Goal: Task Accomplishment & Management: Use online tool/utility

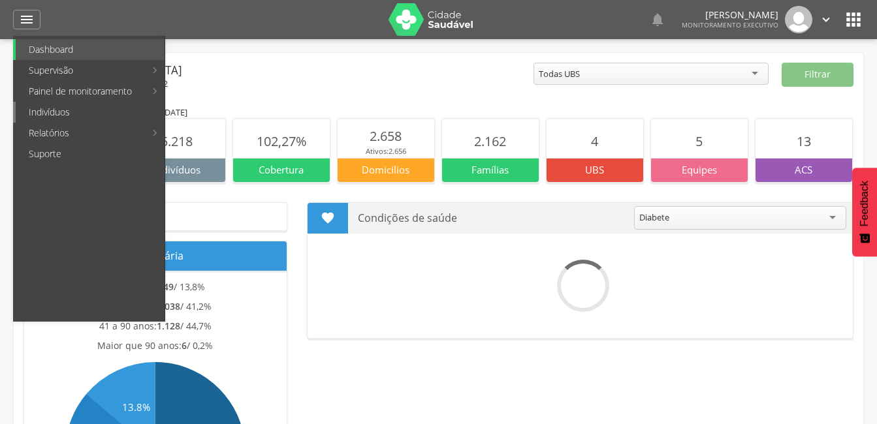
click at [87, 115] on link "Indivíduos" at bounding box center [90, 112] width 149 height 21
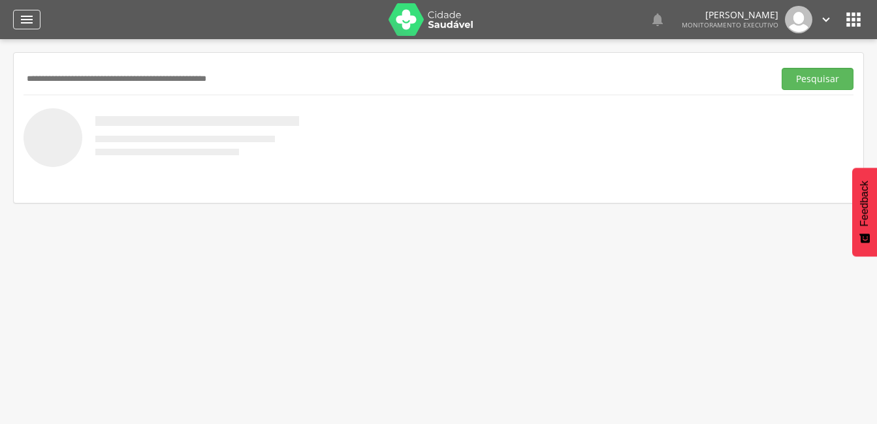
click at [25, 14] on icon "" at bounding box center [27, 20] width 16 height 16
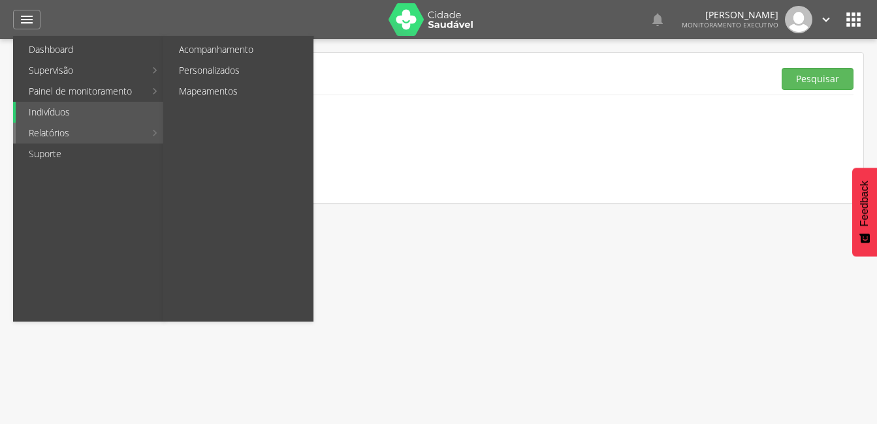
click at [62, 131] on link "Relatórios" at bounding box center [80, 133] width 129 height 21
click at [208, 70] on link "Personalizados" at bounding box center [239, 70] width 147 height 21
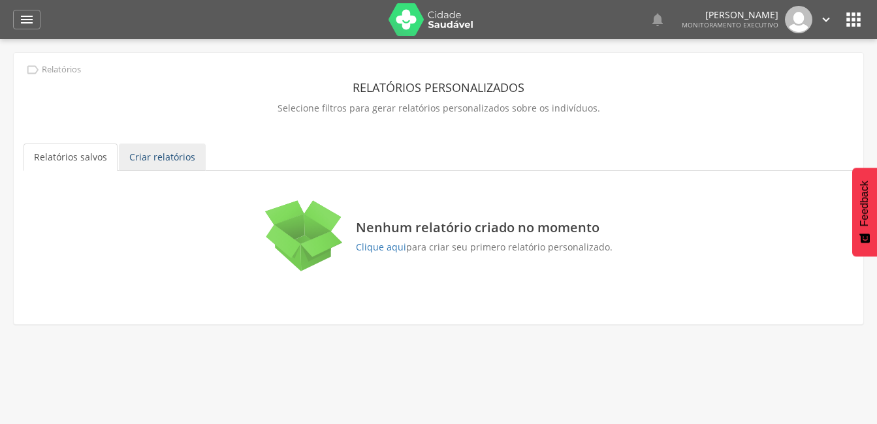
click at [172, 160] on link "Criar relatórios" at bounding box center [162, 157] width 87 height 27
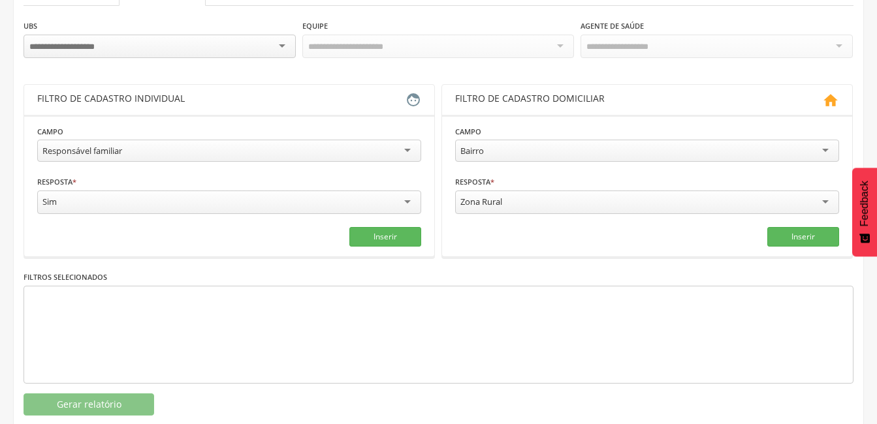
scroll to position [191, 0]
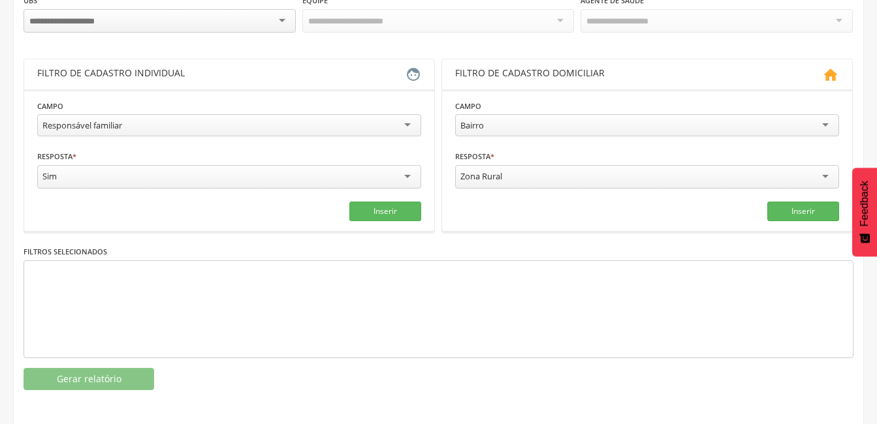
click at [276, 20] on div at bounding box center [159, 20] width 272 height 23
click at [567, 20] on div "Todas Equipes" at bounding box center [438, 20] width 272 height 22
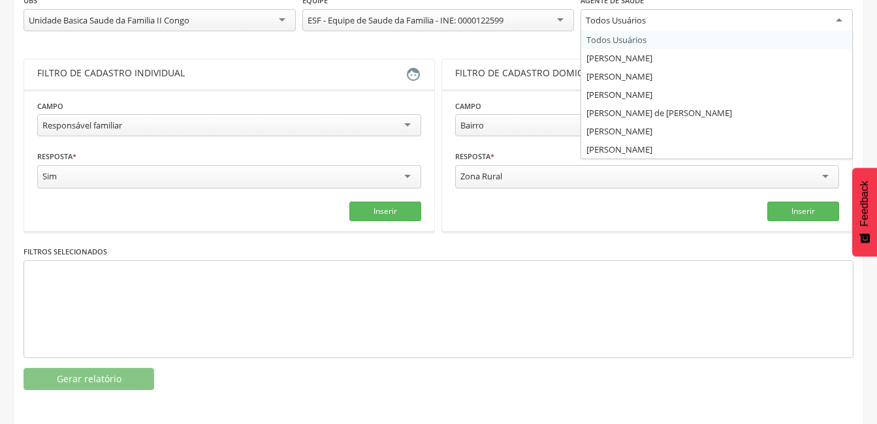
click at [845, 20] on div "Todos Usuários" at bounding box center [716, 20] width 272 height 23
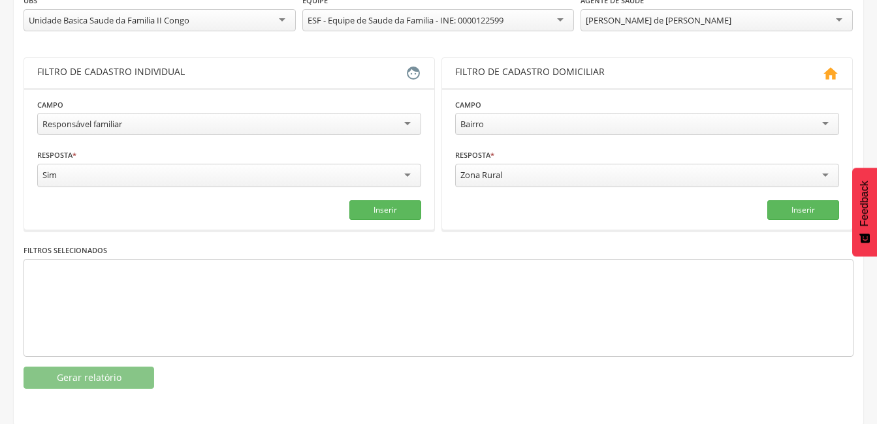
drag, startPoint x: 401, startPoint y: 129, endPoint x: 384, endPoint y: 133, distance: 17.6
click at [399, 129] on div "Responsável familiar" at bounding box center [229, 124] width 384 height 22
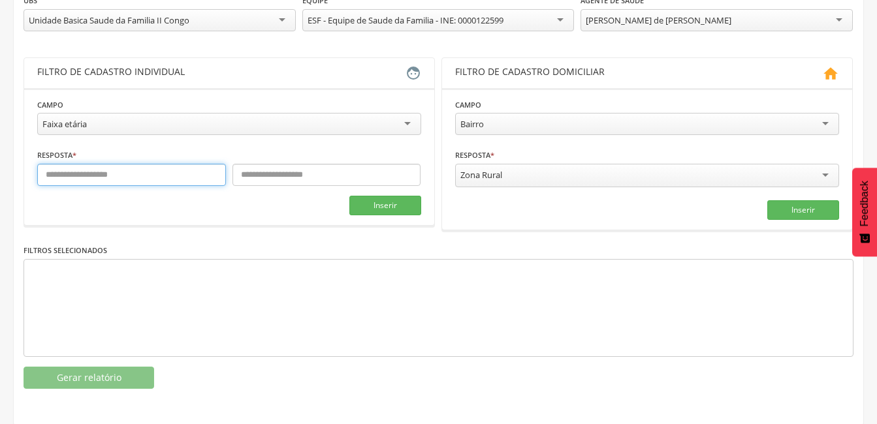
click at [163, 183] on input "text" at bounding box center [131, 175] width 189 height 22
type input "**"
click at [277, 166] on div "Resposta * ** Campo obrigatório" at bounding box center [229, 167] width 384 height 38
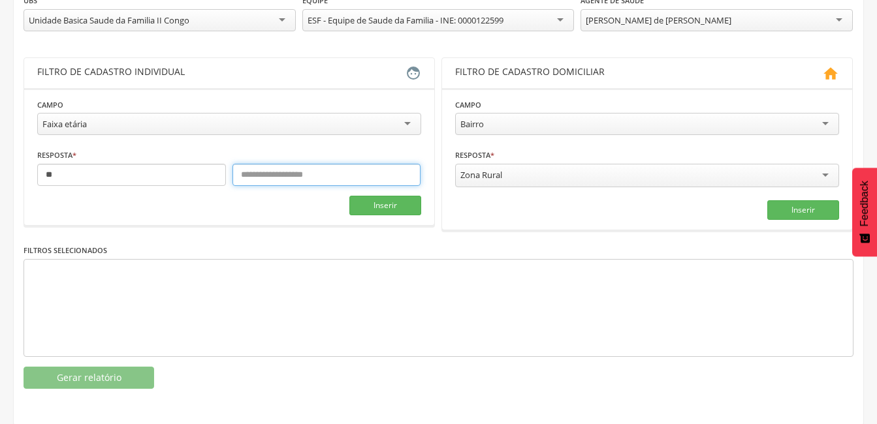
click at [279, 179] on input "text" at bounding box center [326, 175] width 189 height 22
type input "**"
click at [832, 173] on div "Zona Rural" at bounding box center [647, 175] width 384 height 23
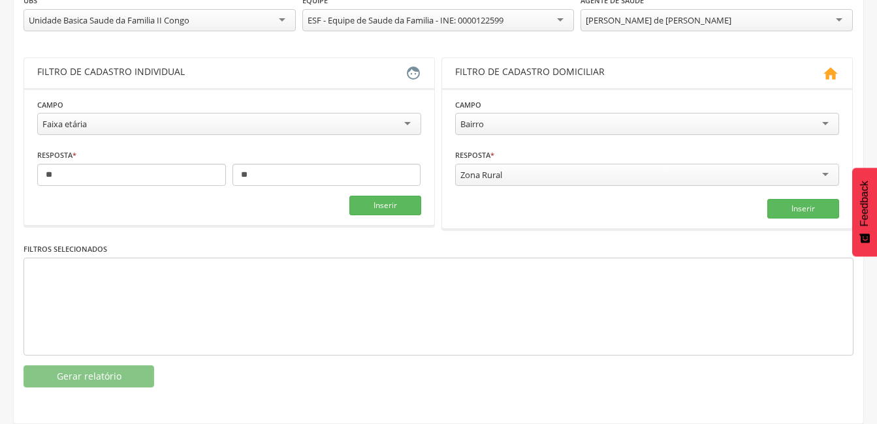
drag, startPoint x: 538, startPoint y: 225, endPoint x: 504, endPoint y: 211, distance: 36.6
click at [537, 223] on section "**********" at bounding box center [647, 158] width 410 height 140
click at [392, 204] on button "Inserir" at bounding box center [385, 206] width 72 height 20
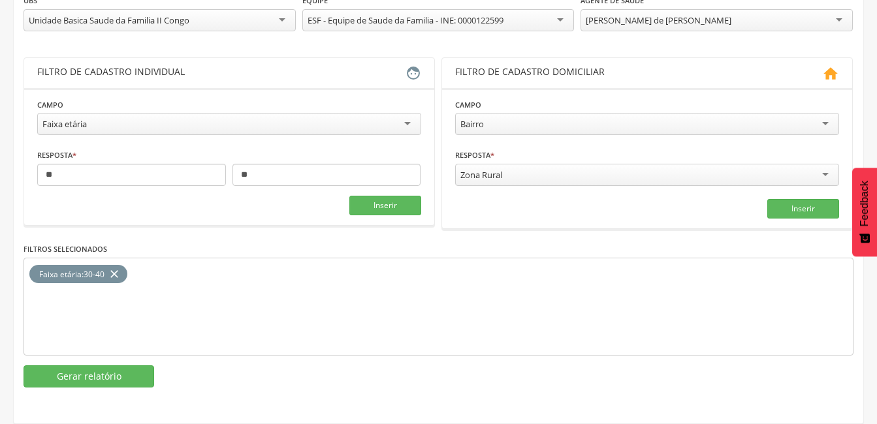
click at [127, 364] on div "**********" at bounding box center [438, 190] width 830 height 394
click at [82, 376] on button "Gerar relatório" at bounding box center [88, 377] width 131 height 22
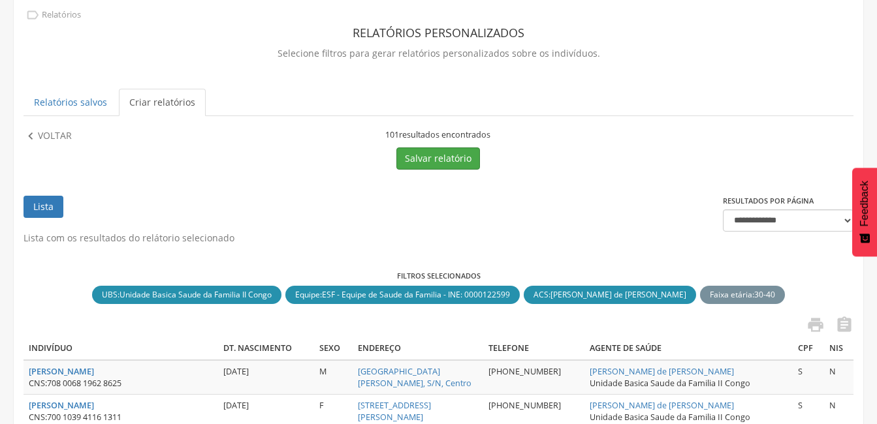
scroll to position [0, 0]
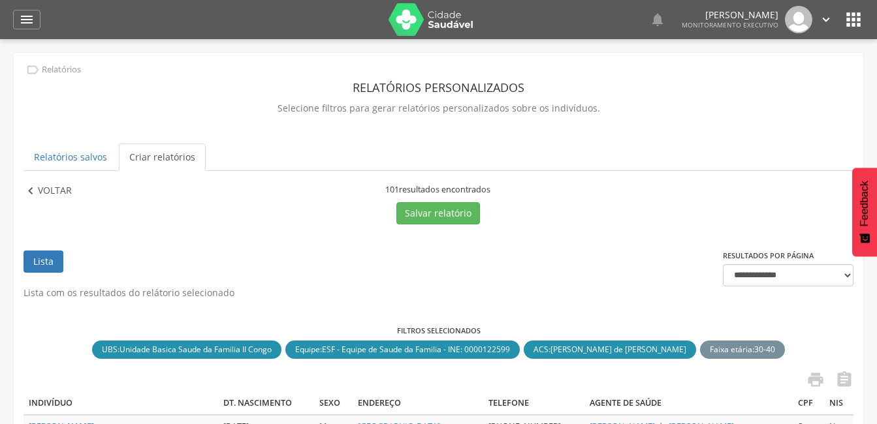
click at [31, 187] on icon "" at bounding box center [30, 191] width 14 height 14
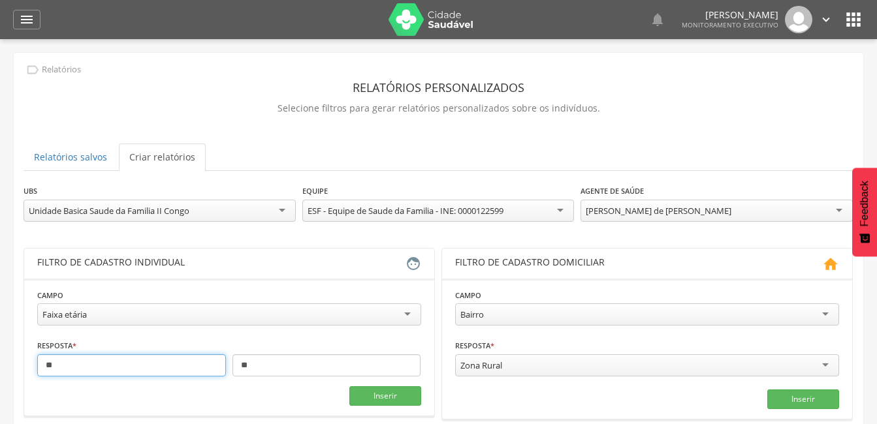
click at [88, 370] on input "**" at bounding box center [131, 365] width 189 height 22
type input "*"
type input "**"
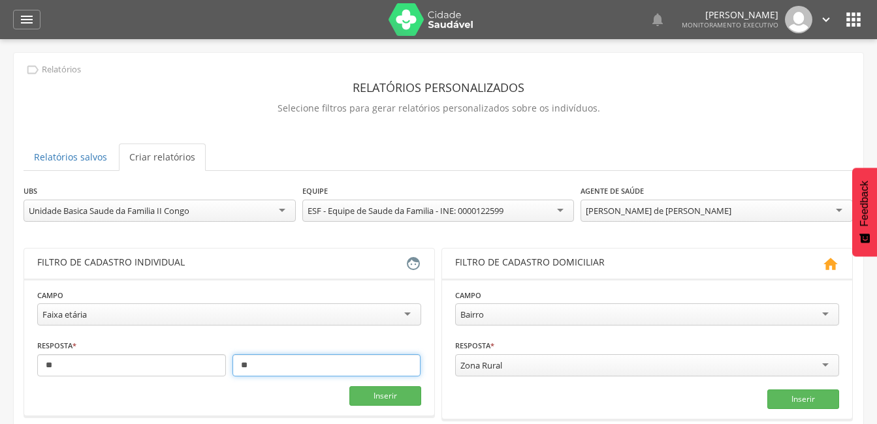
click at [260, 371] on input "**" at bounding box center [326, 365] width 189 height 22
type input "*"
type input "**"
click at [369, 388] on button "Inserir" at bounding box center [385, 396] width 72 height 20
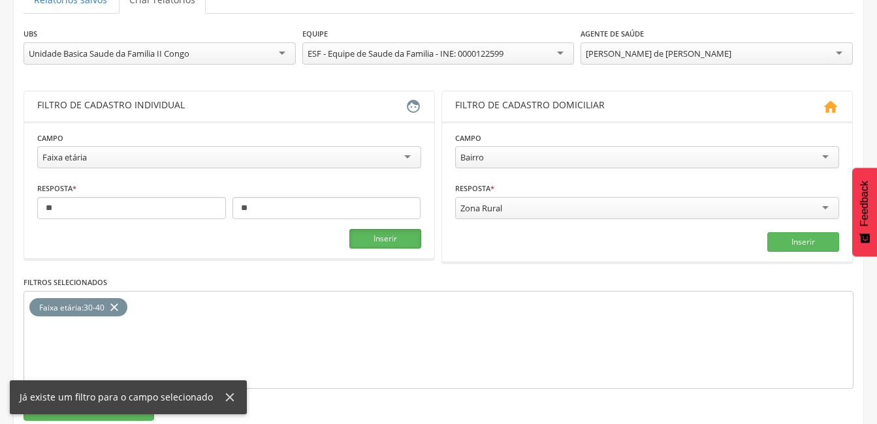
scroll to position [191, 0]
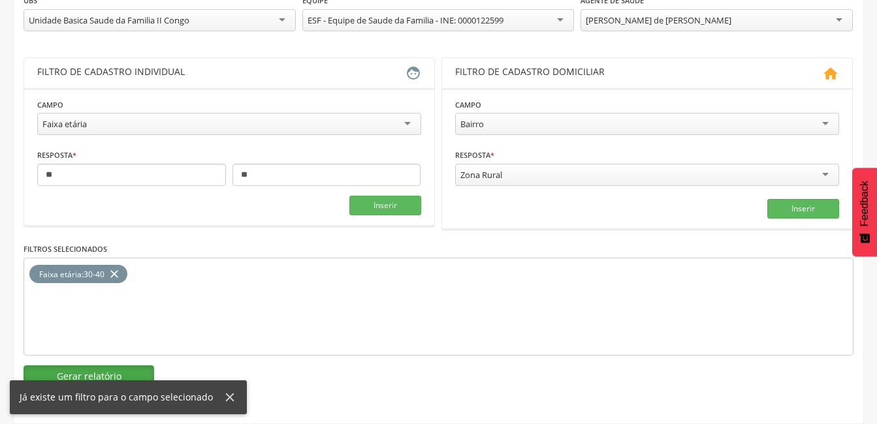
click at [100, 371] on button "Gerar relatório" at bounding box center [88, 377] width 131 height 22
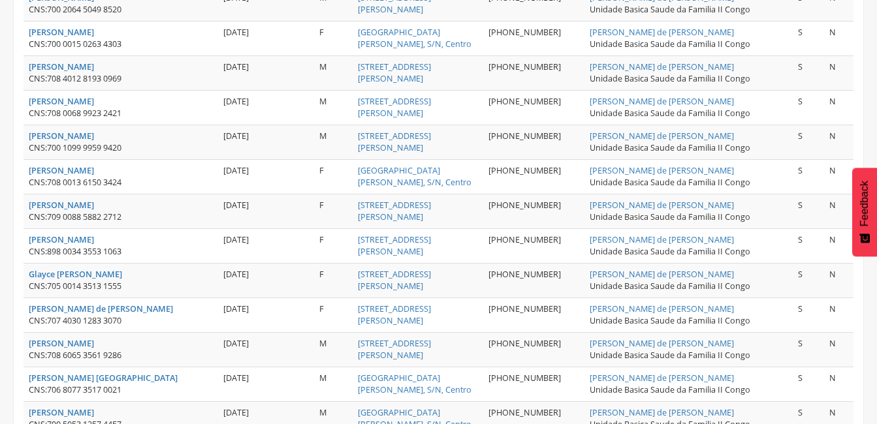
scroll to position [1757, 0]
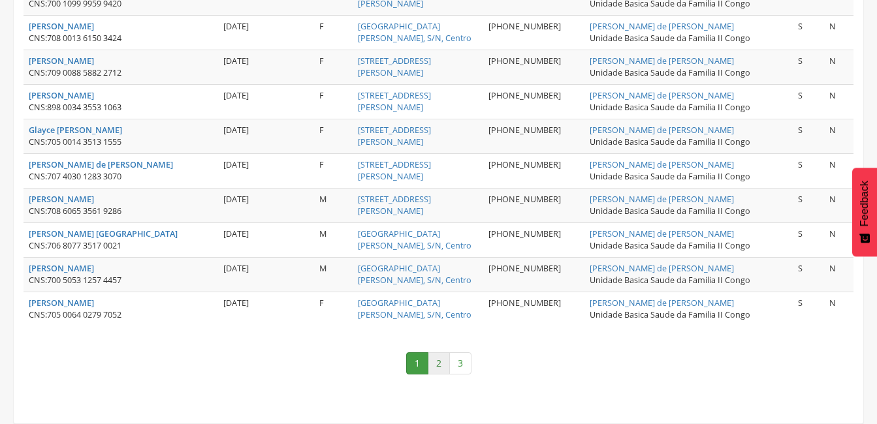
click at [437, 364] on link "2" at bounding box center [439, 363] width 22 height 22
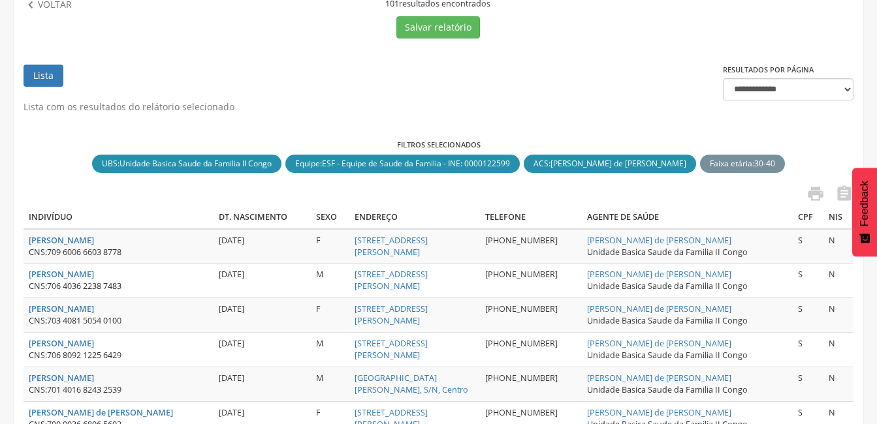
scroll to position [185, 0]
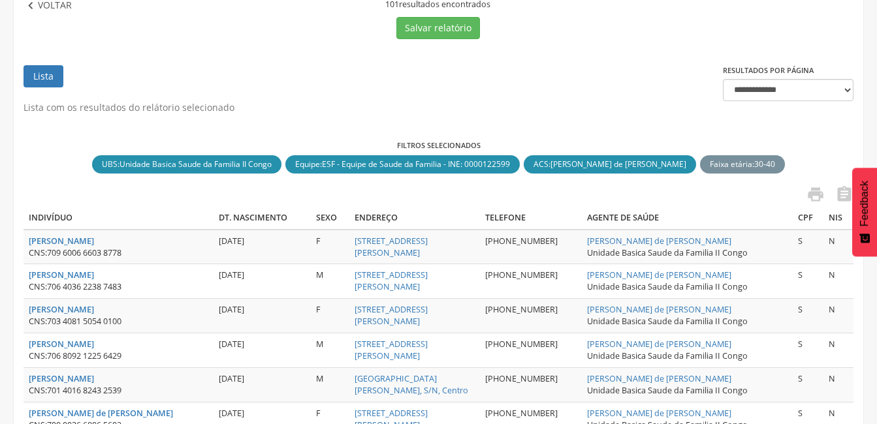
click at [42, 3] on p "Voltar" at bounding box center [55, 6] width 34 height 14
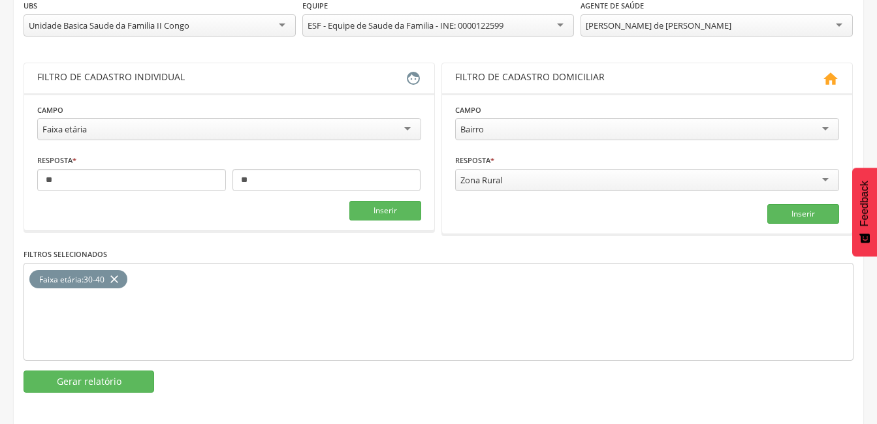
click at [116, 275] on icon "close" at bounding box center [114, 279] width 13 height 19
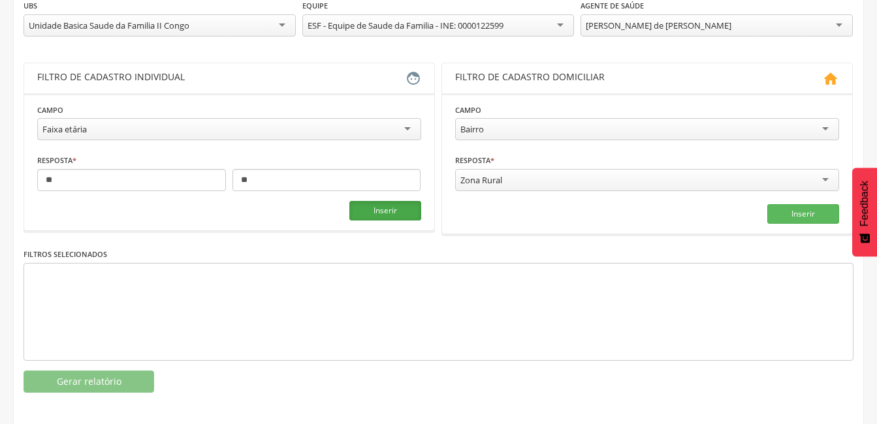
click at [392, 217] on button "Inserir" at bounding box center [385, 211] width 72 height 20
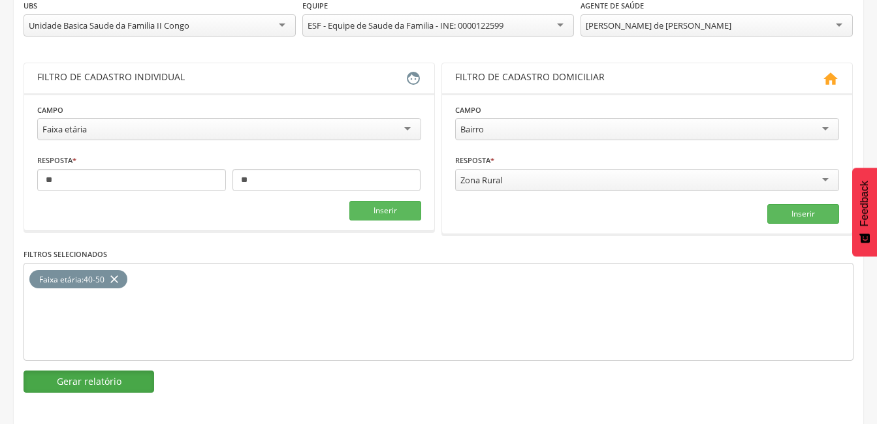
click at [127, 375] on button "Gerar relatório" at bounding box center [88, 382] width 131 height 22
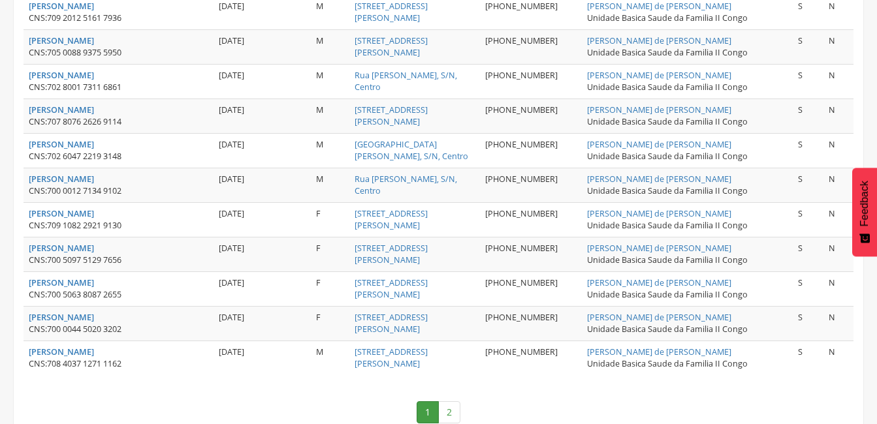
scroll to position [1817, 0]
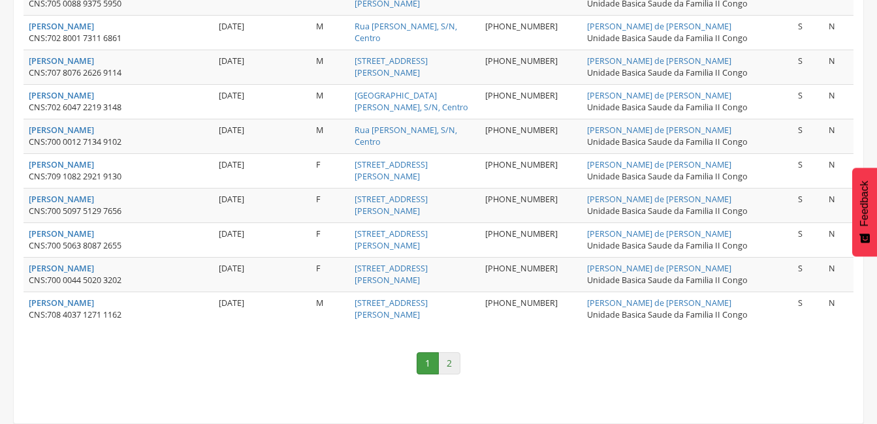
click at [452, 362] on link "2" at bounding box center [449, 363] width 22 height 22
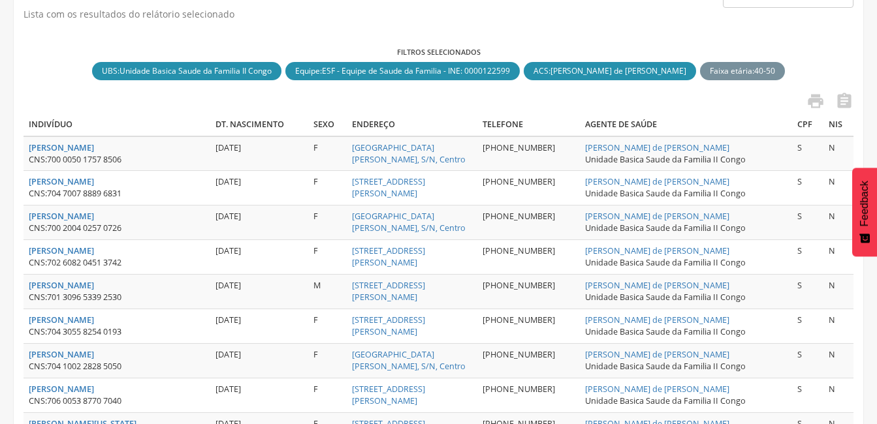
scroll to position [116, 0]
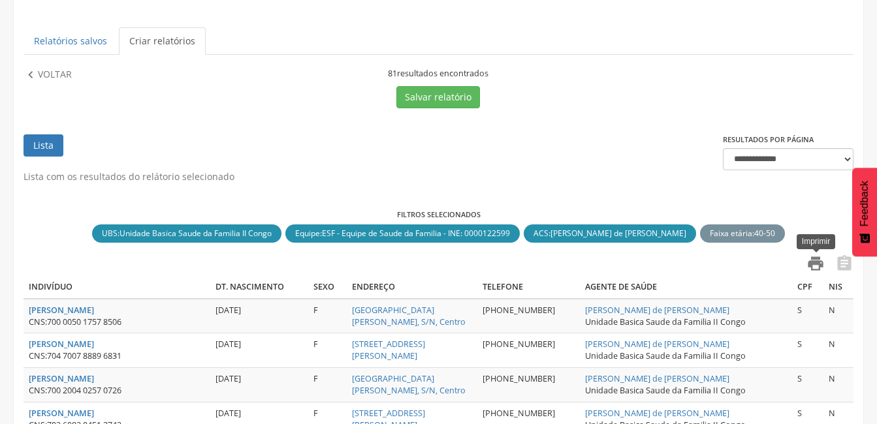
click at [815, 263] on icon "" at bounding box center [815, 264] width 18 height 18
click at [48, 74] on p "Voltar" at bounding box center [55, 75] width 34 height 14
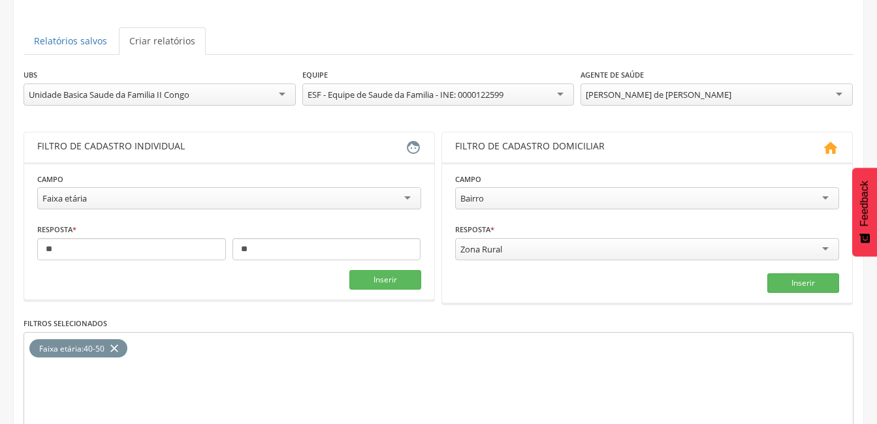
click at [838, 96] on div "[PERSON_NAME] de [PERSON_NAME]" at bounding box center [716, 95] width 272 height 22
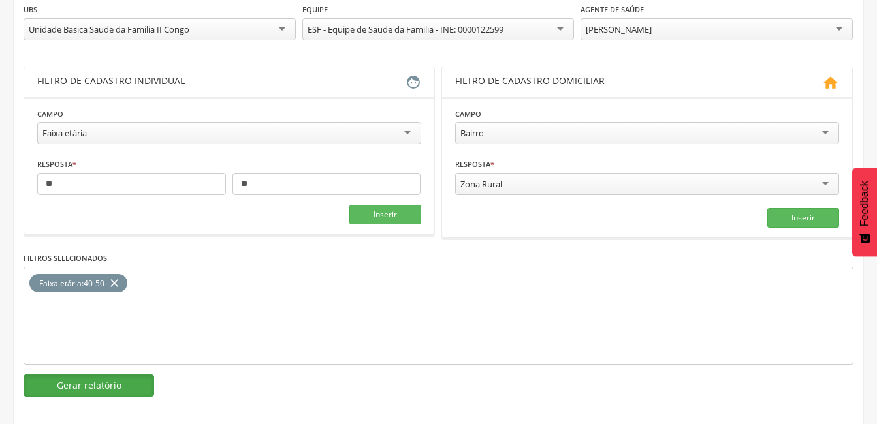
click at [119, 390] on button "Gerar relatório" at bounding box center [88, 386] width 131 height 22
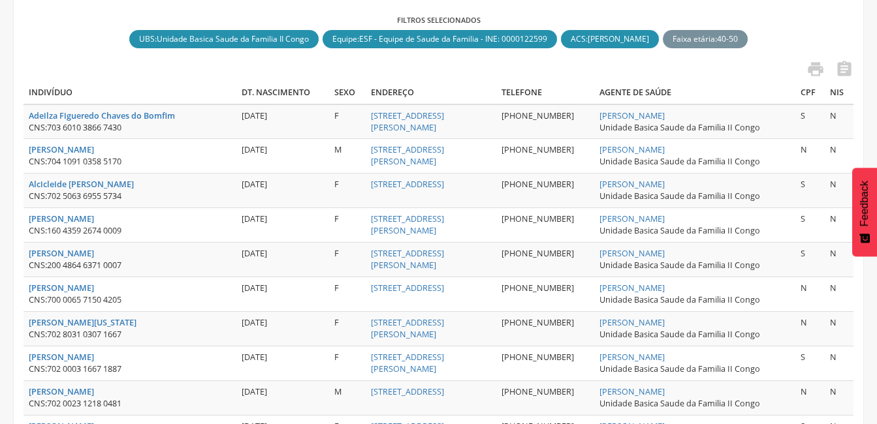
scroll to position [312, 0]
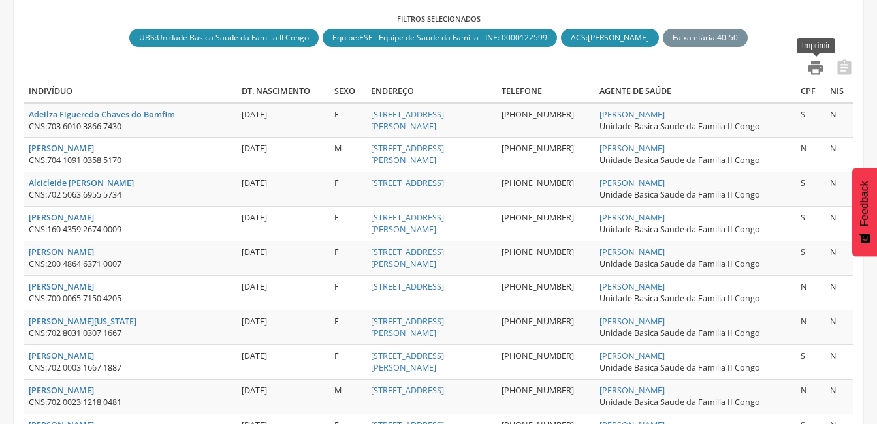
click at [817, 71] on icon "" at bounding box center [815, 68] width 18 height 18
